Goal: Task Accomplishment & Management: Manage account settings

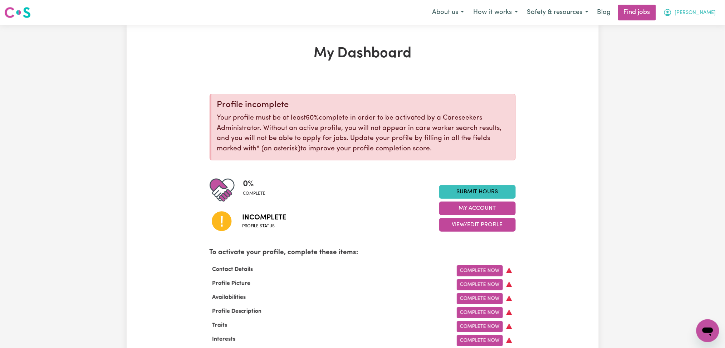
click at [714, 12] on button "[PERSON_NAME]" at bounding box center [690, 12] width 62 height 15
click at [695, 51] on link "Logout" at bounding box center [692, 55] width 57 height 14
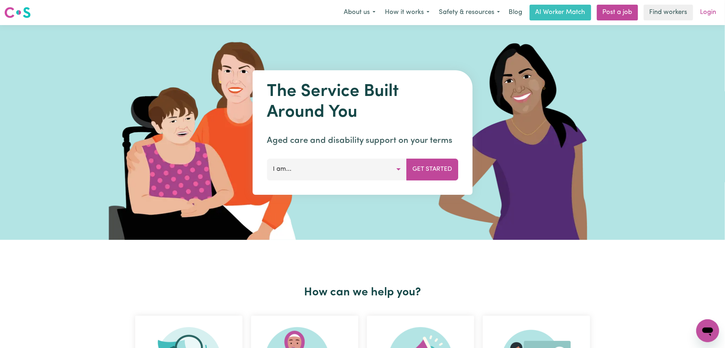
click at [721, 6] on link "Login" at bounding box center [708, 13] width 25 height 16
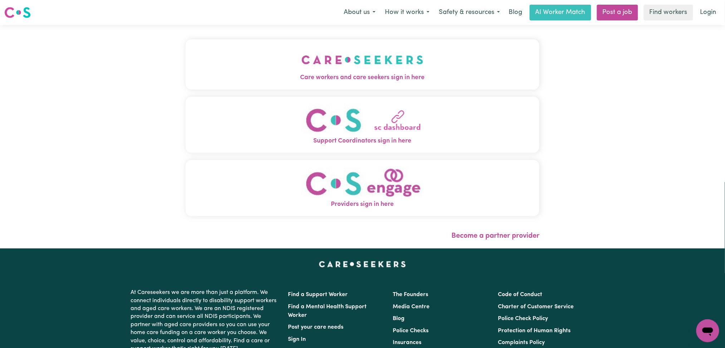
click at [206, 77] on span "Care workers and care seekers sign in here" at bounding box center [363, 77] width 354 height 9
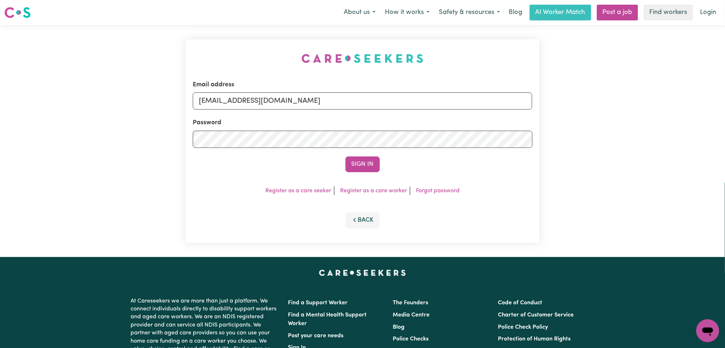
click at [298, 110] on form "Email address [EMAIL_ADDRESS][DOMAIN_NAME] Password Sign In" at bounding box center [363, 126] width 340 height 92
click at [295, 108] on input "[EMAIL_ADDRESS][DOMAIN_NAME]" at bounding box center [363, 100] width 340 height 17
drag, startPoint x: 236, startPoint y: 101, endPoint x: 436, endPoint y: 99, distance: 199.6
click at [436, 99] on input "Superuser~[EMAIL_ADDRESS][DOMAIN_NAME]" at bounding box center [363, 100] width 340 height 17
type input "Superuser~[PERSON_NAME][EMAIL_ADDRESS][PERSON_NAME][DOMAIN_NAME]"
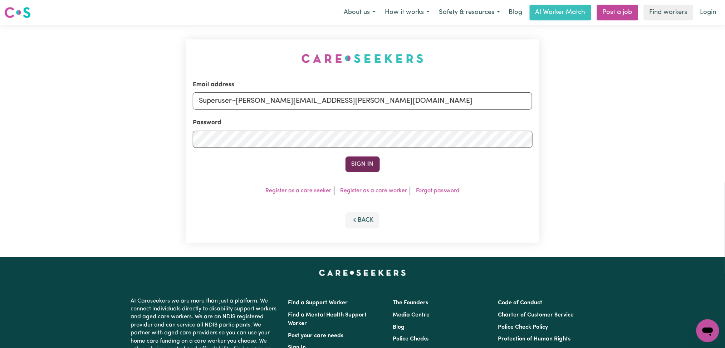
click at [353, 169] on button "Sign In" at bounding box center [363, 164] width 34 height 16
